Goal: Communication & Community: Answer question/provide support

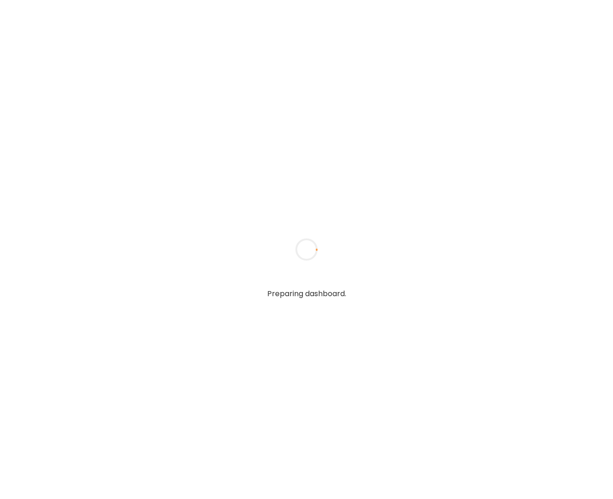
type textarea "**********"
type input "**********"
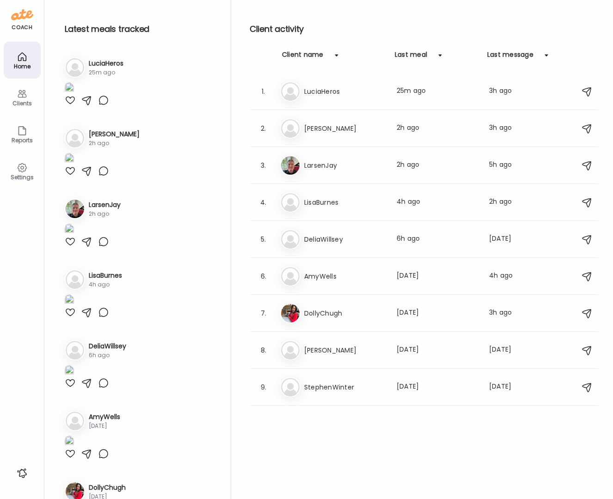
type input "**********"
click at [72, 106] on div at bounding box center [70, 100] width 11 height 11
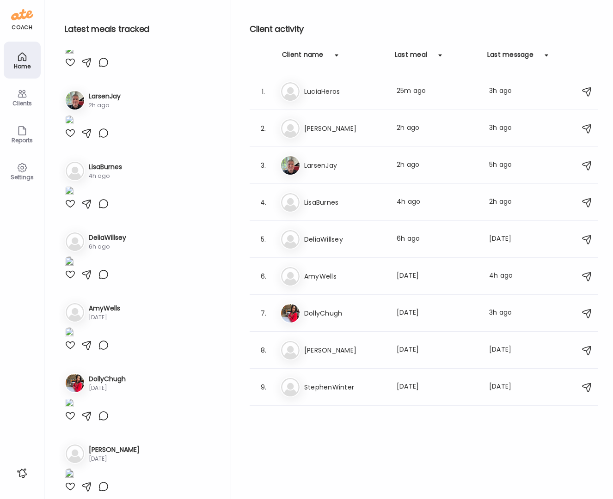
scroll to position [142, 0]
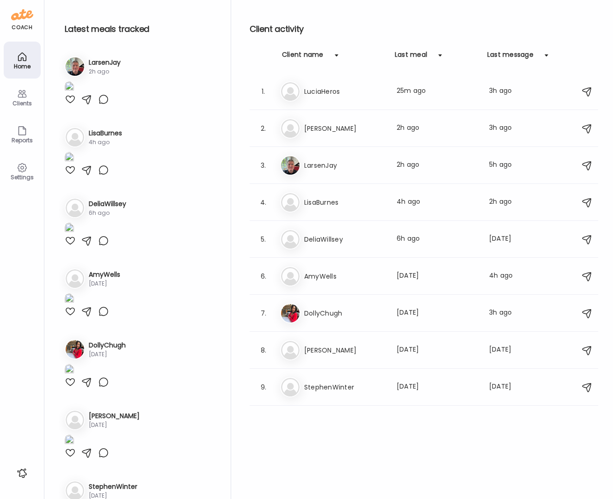
click at [72, 34] on div at bounding box center [70, 28] width 11 height 11
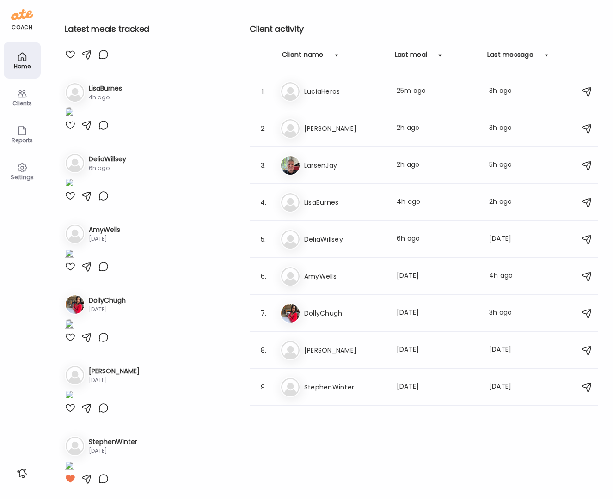
scroll to position [334, 0]
click at [74, 49] on img at bounding box center [69, 42] width 9 height 12
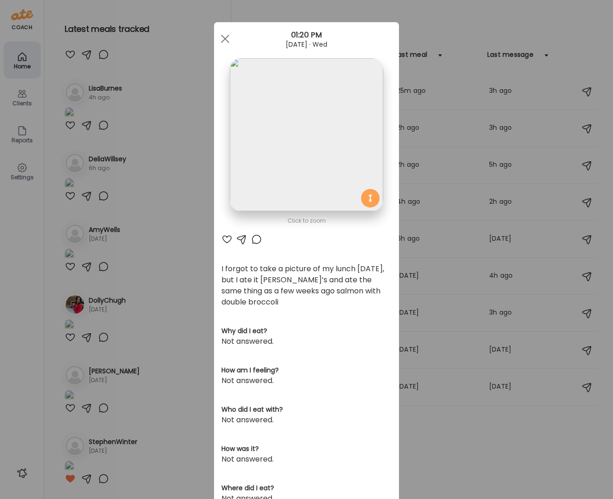
click at [221, 242] on div at bounding box center [226, 239] width 11 height 11
click at [223, 239] on div at bounding box center [226, 239] width 11 height 11
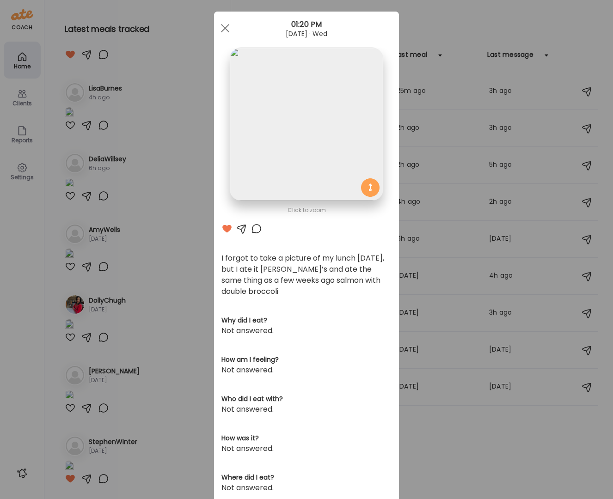
scroll to position [12, 0]
click at [145, 347] on div "Ate Coach Dashboard Wahoo! It’s official Take a moment to set up your Coach Pro…" at bounding box center [306, 249] width 613 height 499
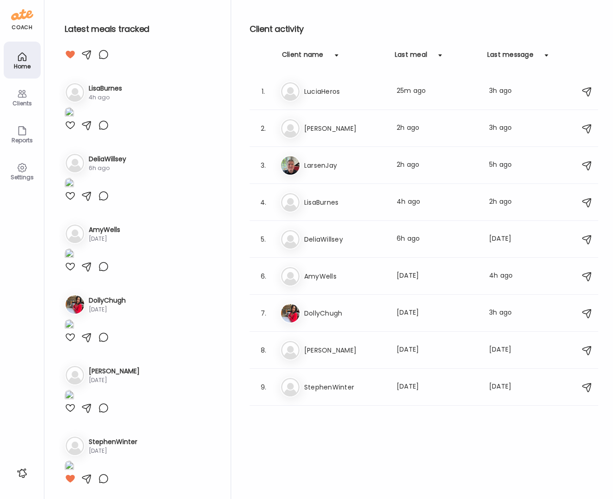
scroll to position [455, 0]
drag, startPoint x: 71, startPoint y: 372, endPoint x: 79, endPoint y: 367, distance: 10.4
click at [71, 131] on div at bounding box center [70, 125] width 11 height 11
click at [71, 201] on div at bounding box center [70, 195] width 11 height 11
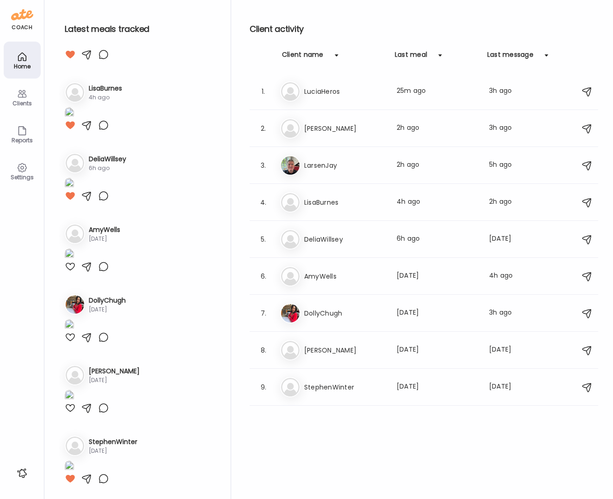
scroll to position [876, 0]
click at [22, 97] on icon at bounding box center [22, 93] width 11 height 11
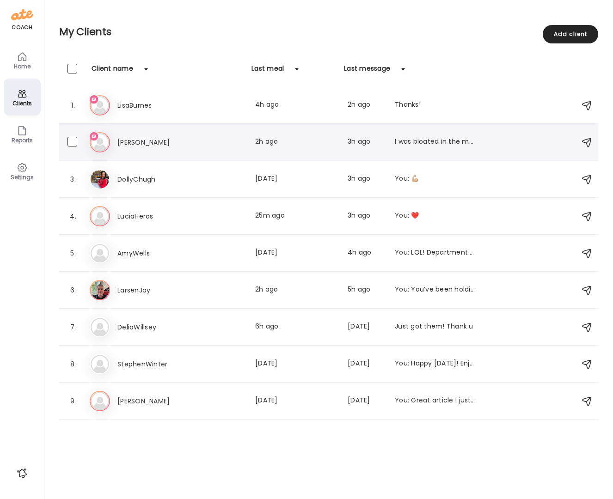
click at [136, 148] on div "Gh [PERSON_NAME] Last meal: 2h ago Last message: 3h ago I was bloated in the mo…" at bounding box center [330, 142] width 480 height 20
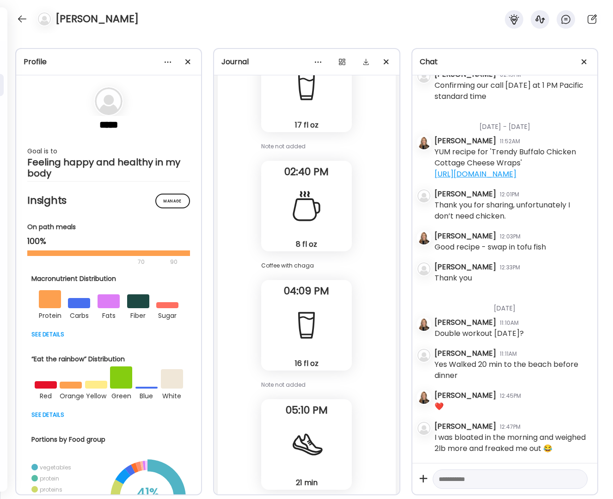
scroll to position [71084, 0]
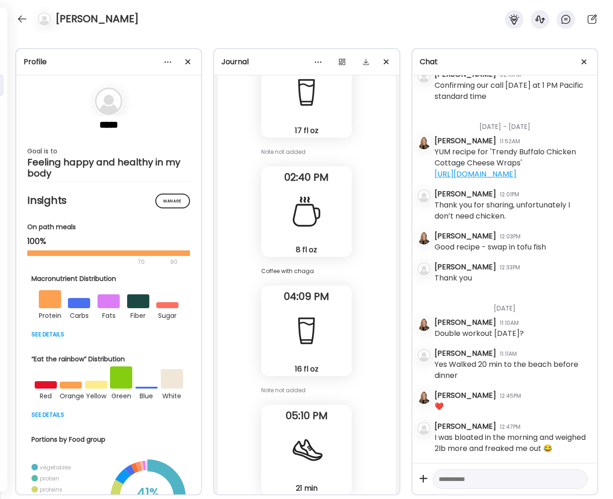
click at [463, 480] on textarea at bounding box center [501, 478] width 126 height 11
type textarea "**********"
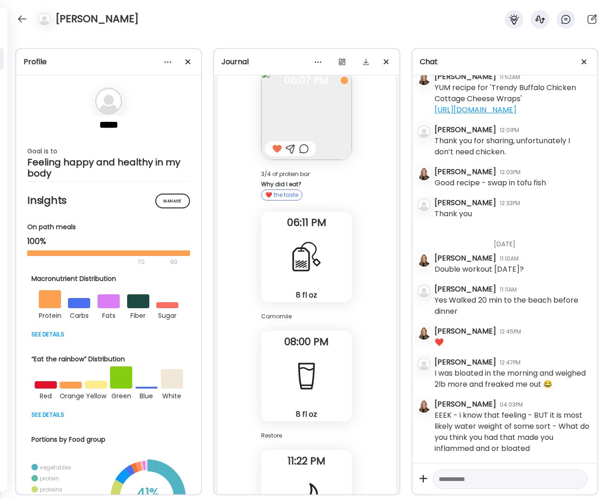
scroll to position [72510, 0]
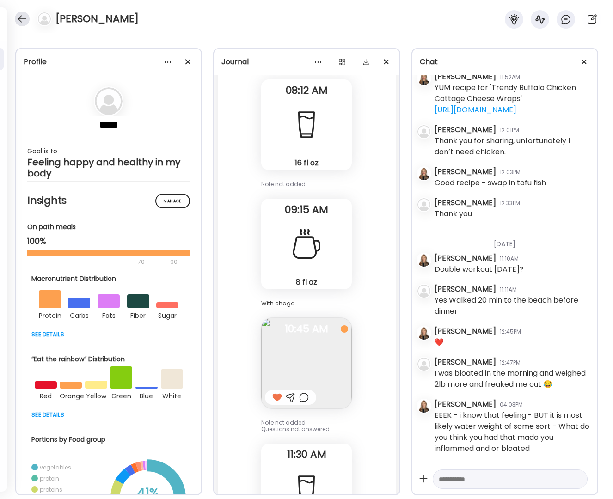
click at [24, 19] on div at bounding box center [22, 19] width 15 height 15
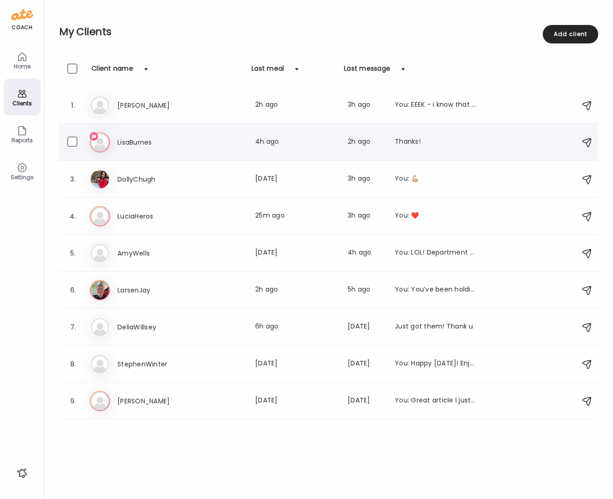
click at [138, 143] on h3 "LisaBurnes" at bounding box center [157, 142] width 81 height 11
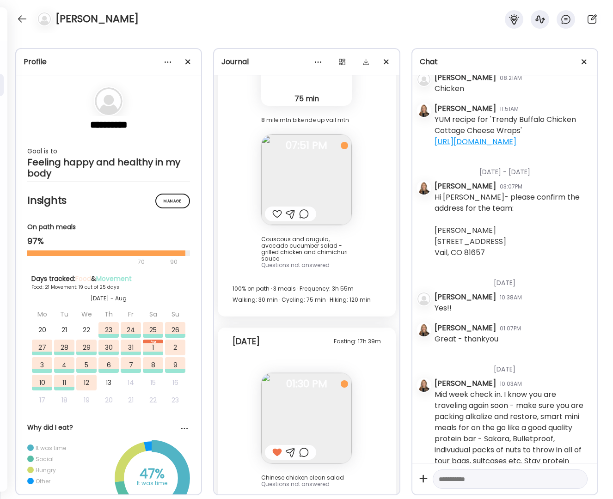
scroll to position [443, 0]
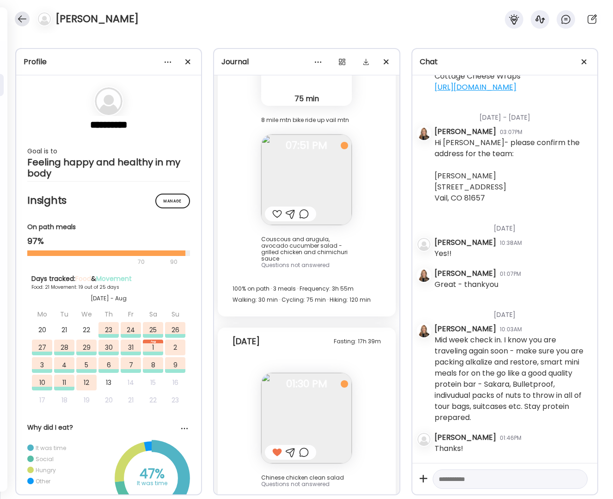
click at [24, 20] on div at bounding box center [22, 19] width 15 height 15
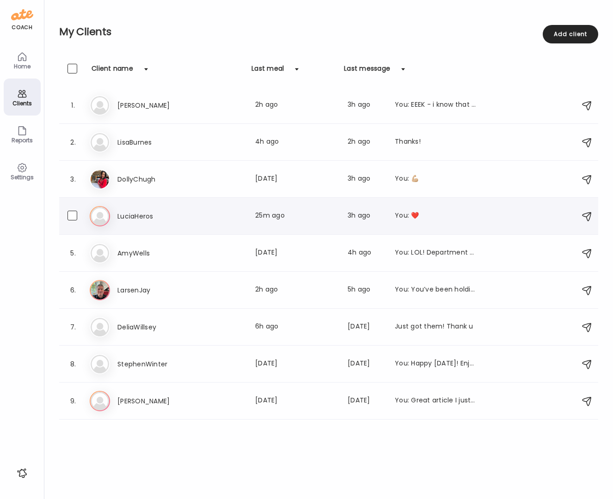
click at [152, 217] on h3 "LuciaHeros" at bounding box center [157, 216] width 81 height 11
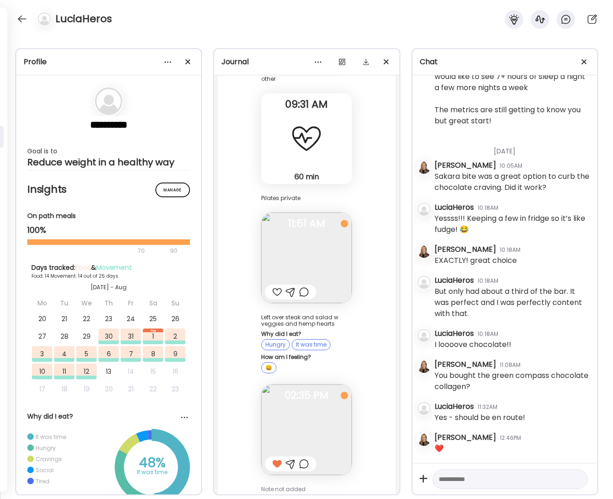
scroll to position [4389, 0]
